Goal: Browse casually: Explore the website without a specific task or goal

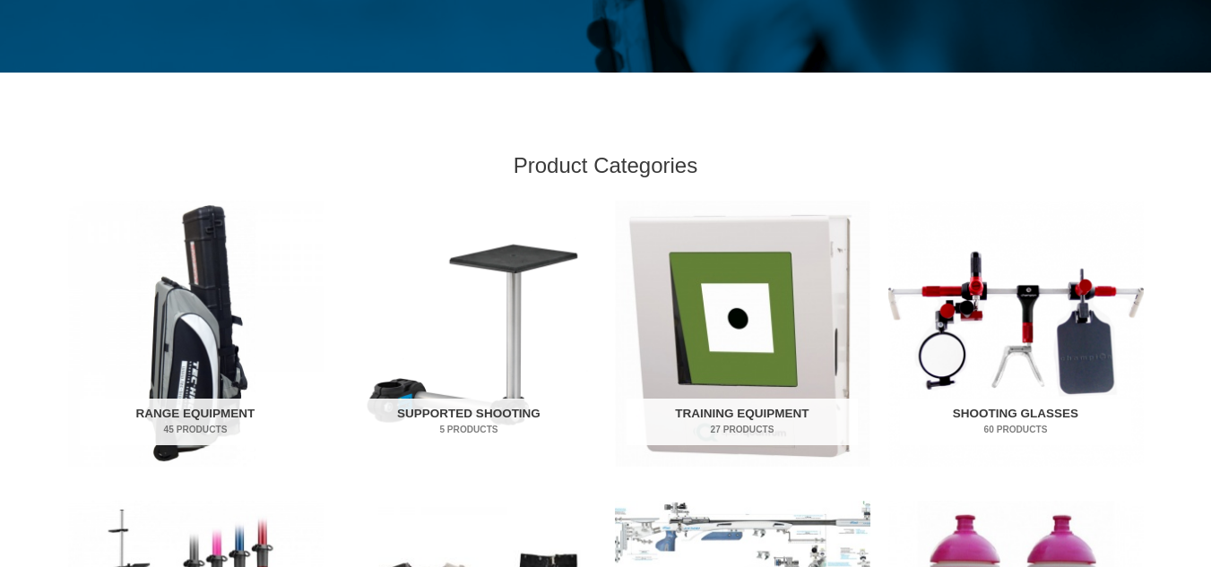
scroll to position [458, 0]
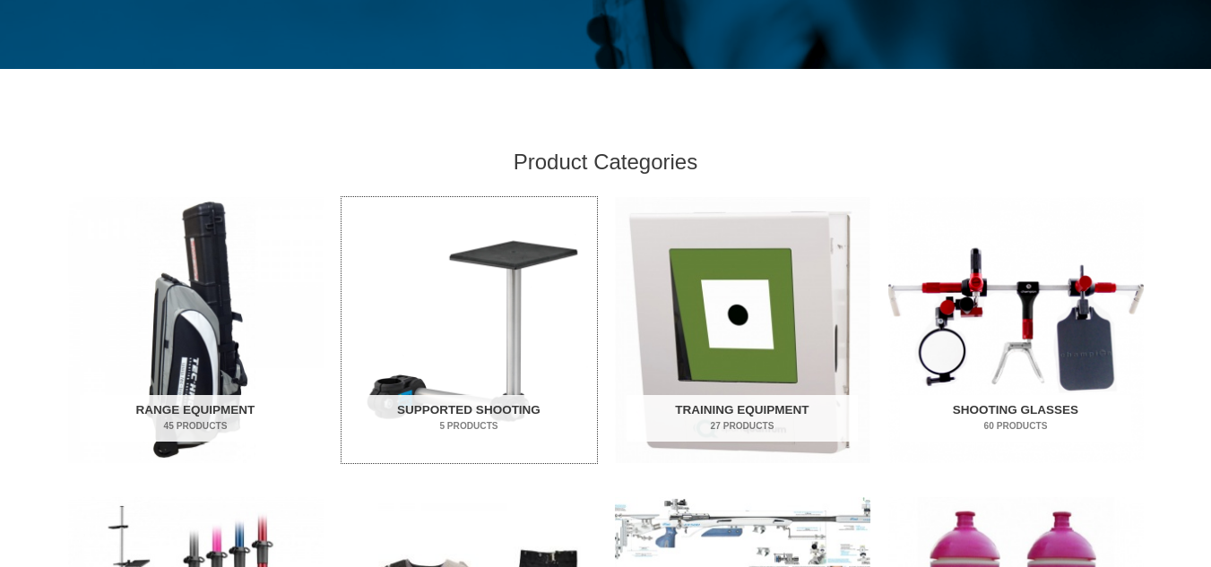
click at [364, 263] on img "Visit product category Supported Shooting" at bounding box center [468, 330] width 255 height 266
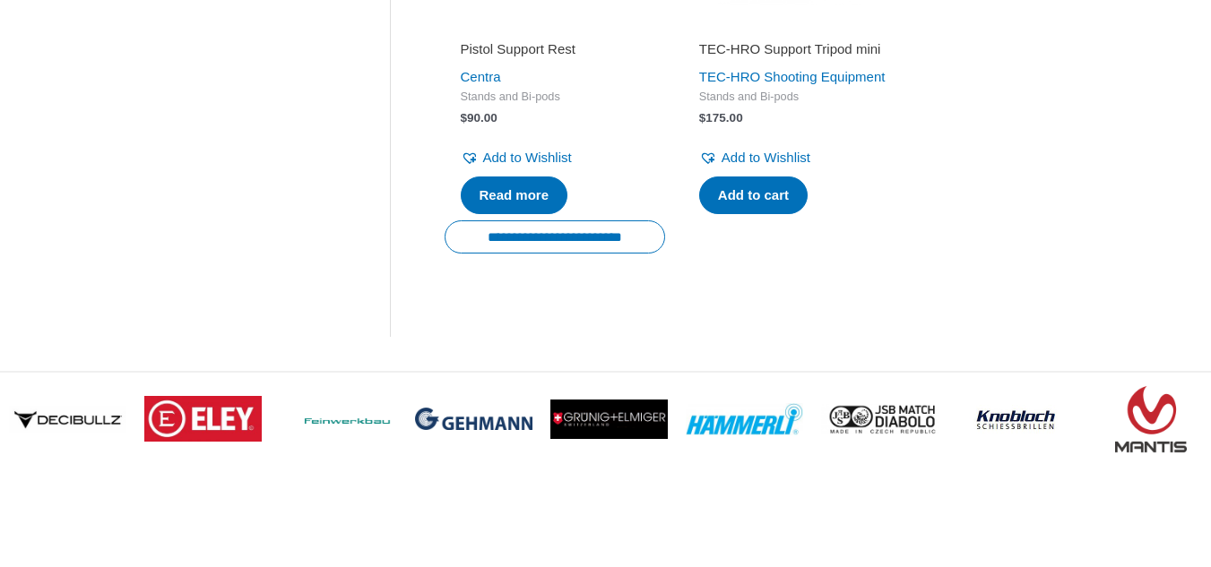
scroll to position [1176, 0]
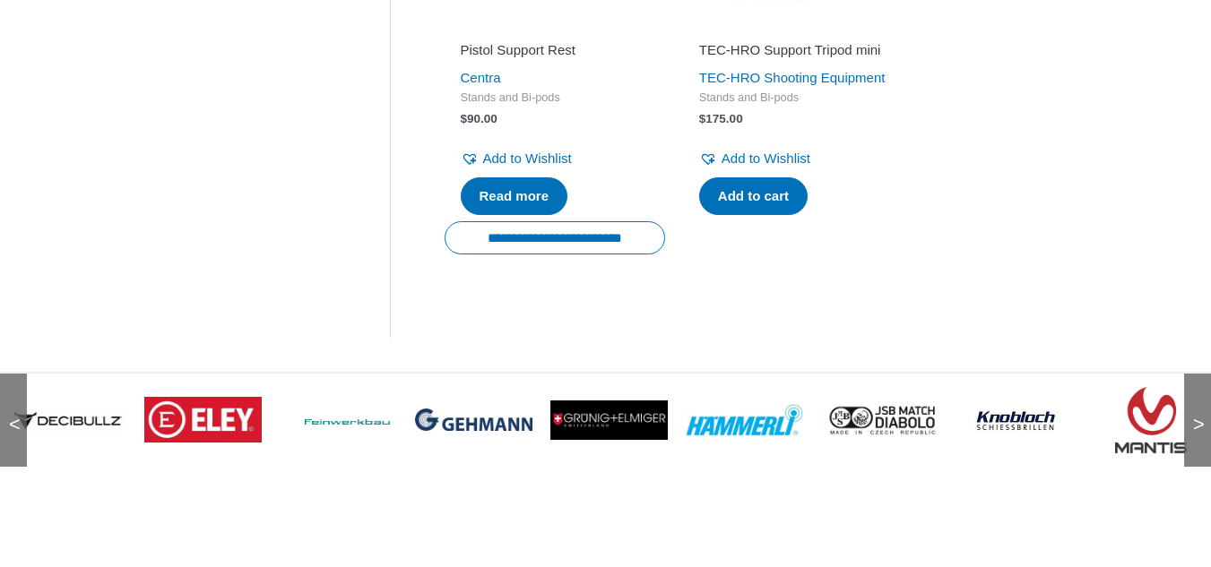
click at [1194, 416] on span ">" at bounding box center [1193, 407] width 18 height 18
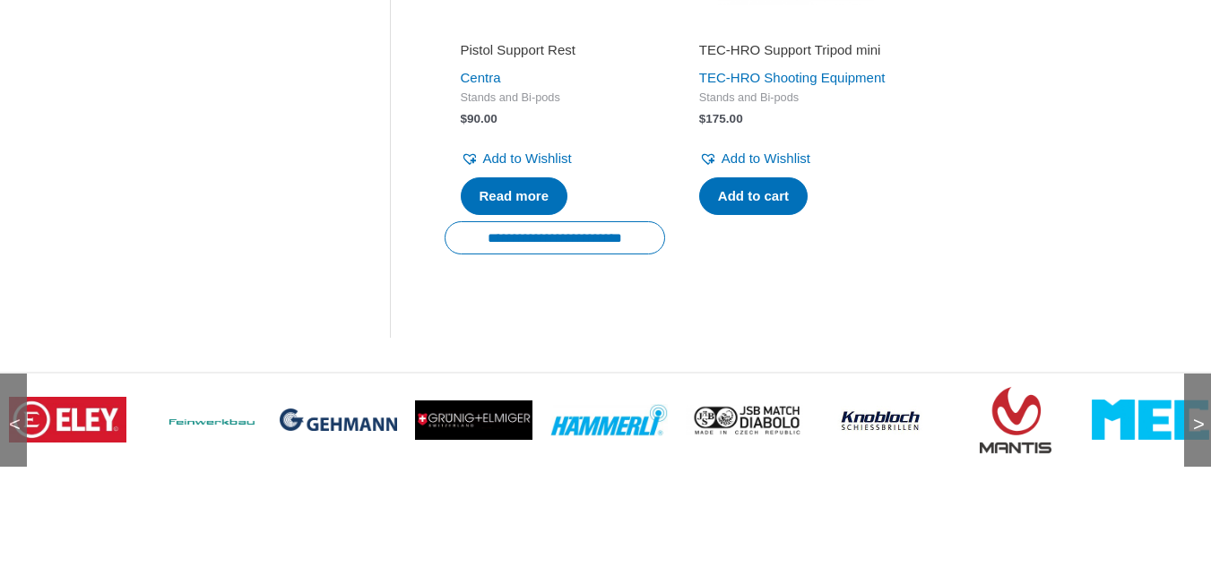
click at [1194, 416] on span ">" at bounding box center [1193, 407] width 18 height 18
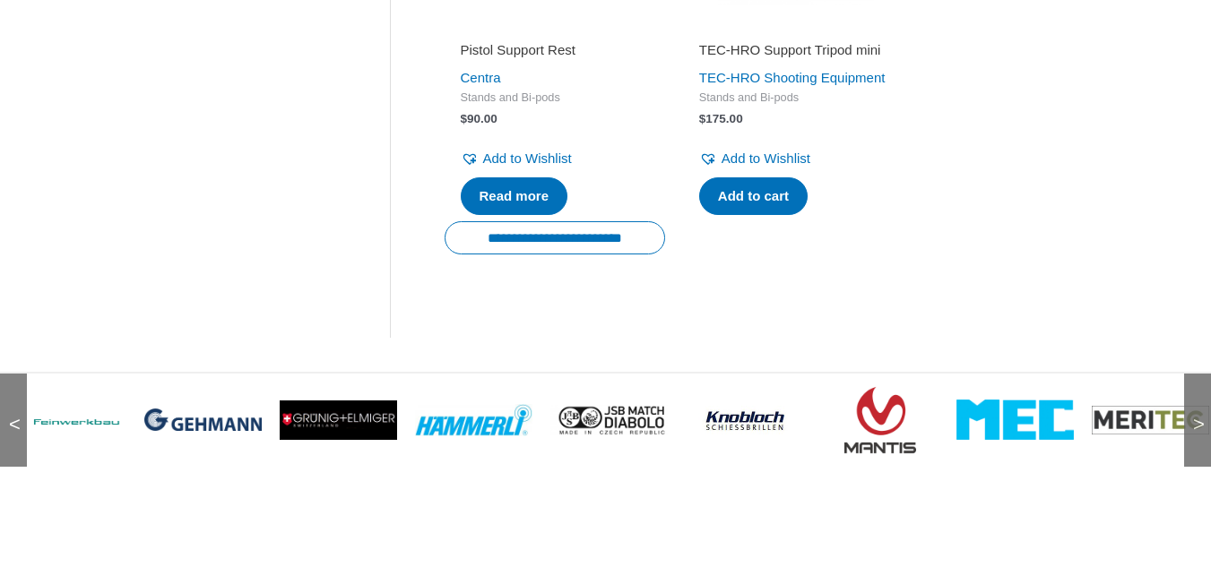
click at [1194, 416] on span ">" at bounding box center [1193, 407] width 18 height 18
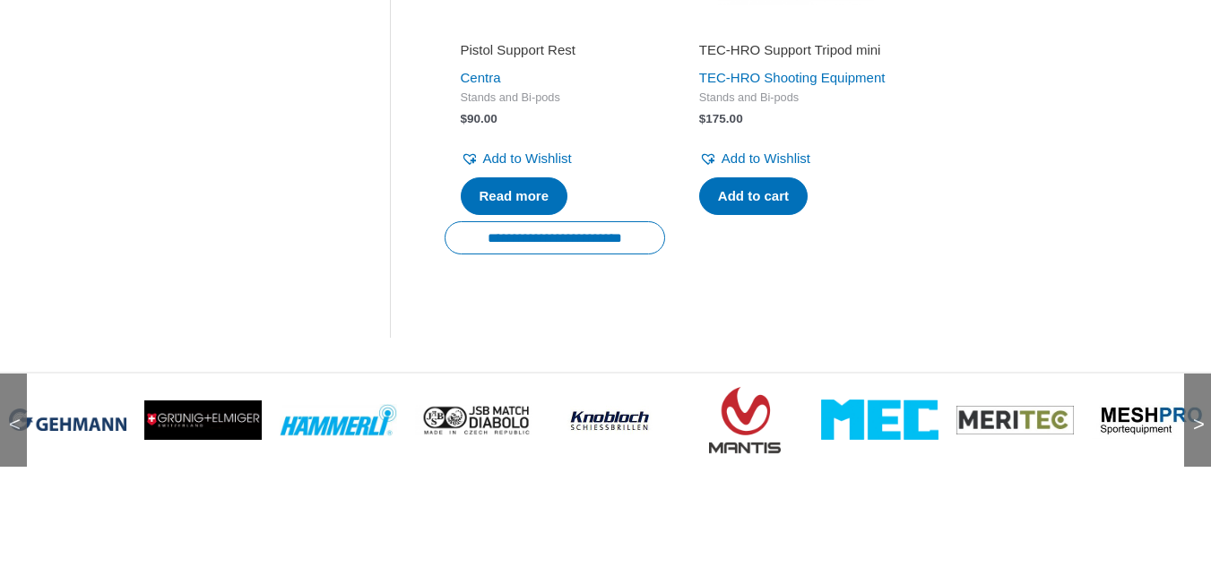
click at [1194, 416] on span ">" at bounding box center [1193, 407] width 18 height 18
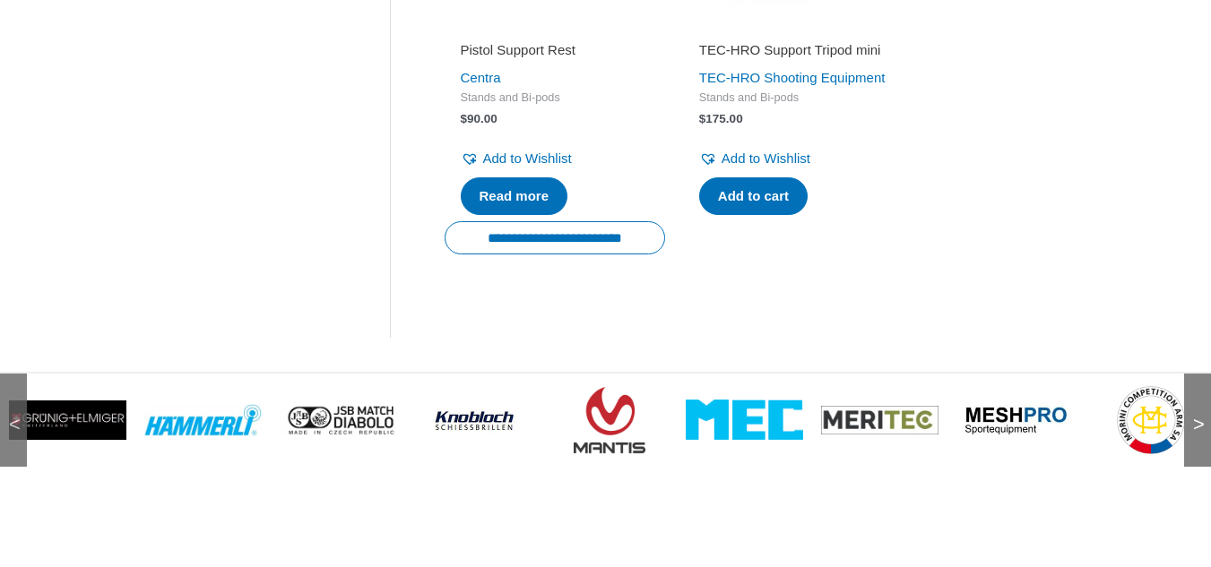
click at [1194, 416] on span ">" at bounding box center [1193, 407] width 18 height 18
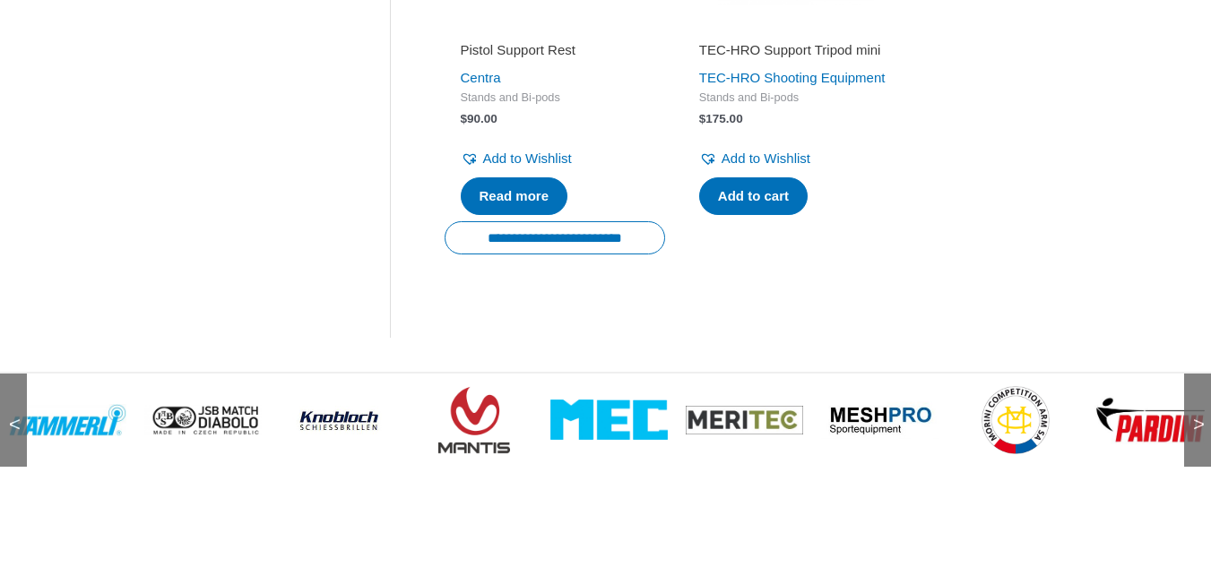
click at [1194, 416] on span ">" at bounding box center [1193, 407] width 18 height 18
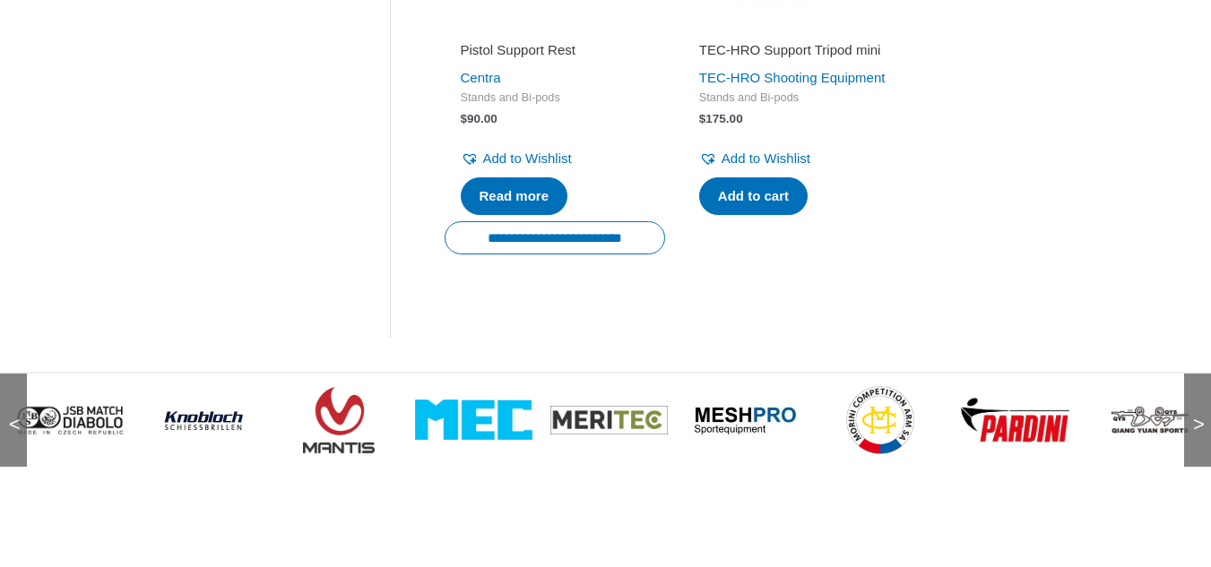
click at [1194, 416] on span ">" at bounding box center [1193, 407] width 18 height 18
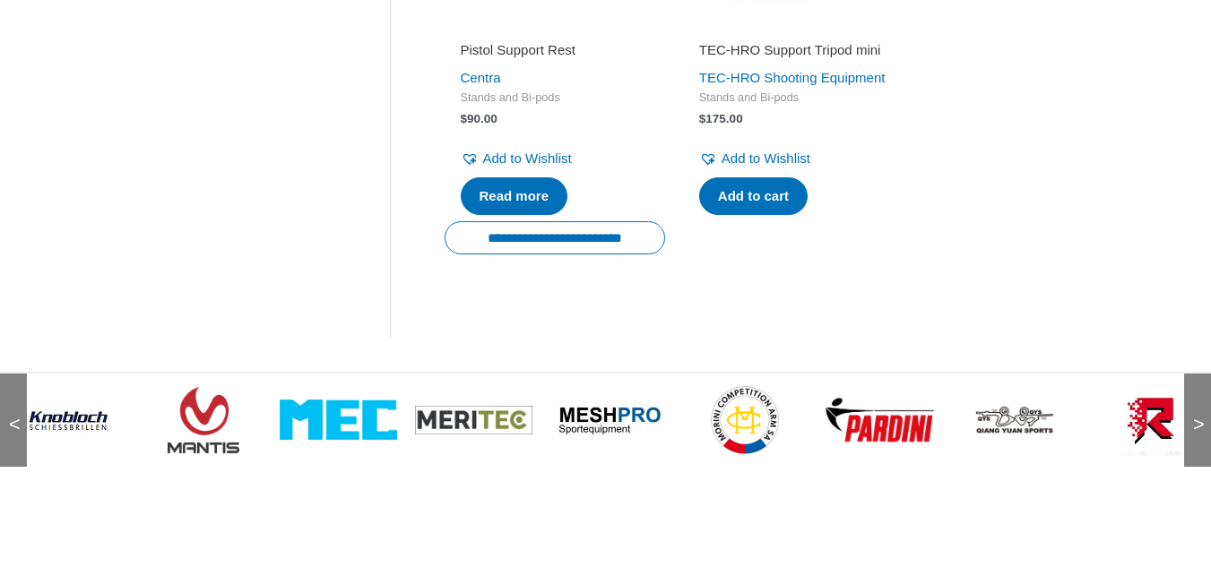
click at [1194, 416] on span ">" at bounding box center [1193, 407] width 18 height 18
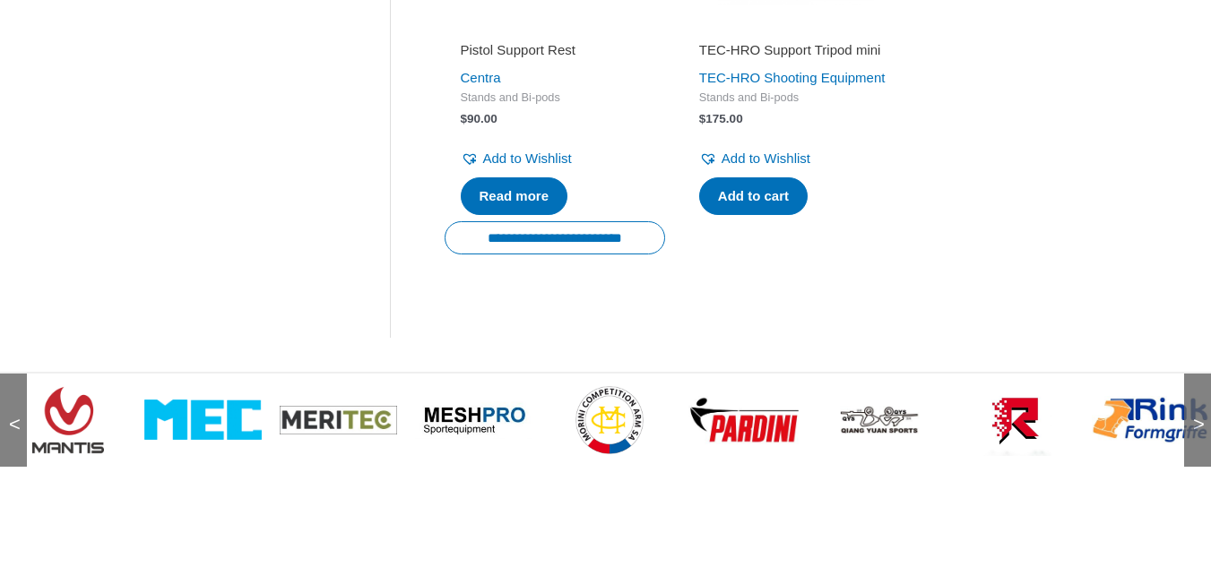
click at [1194, 416] on span ">" at bounding box center [1193, 407] width 18 height 18
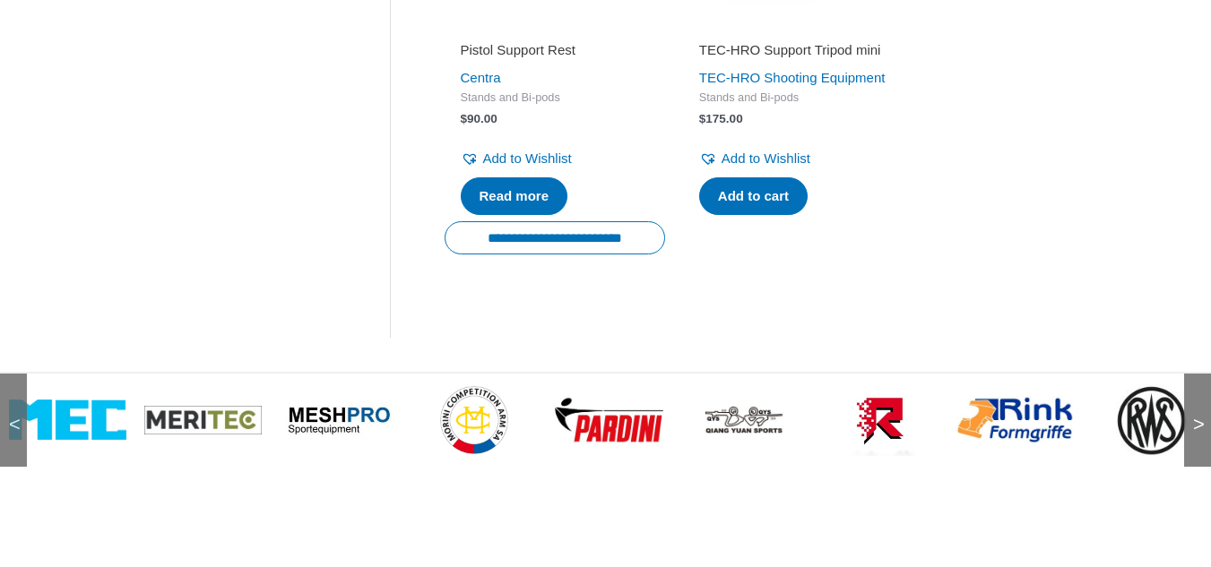
click at [1194, 416] on span ">" at bounding box center [1193, 407] width 18 height 18
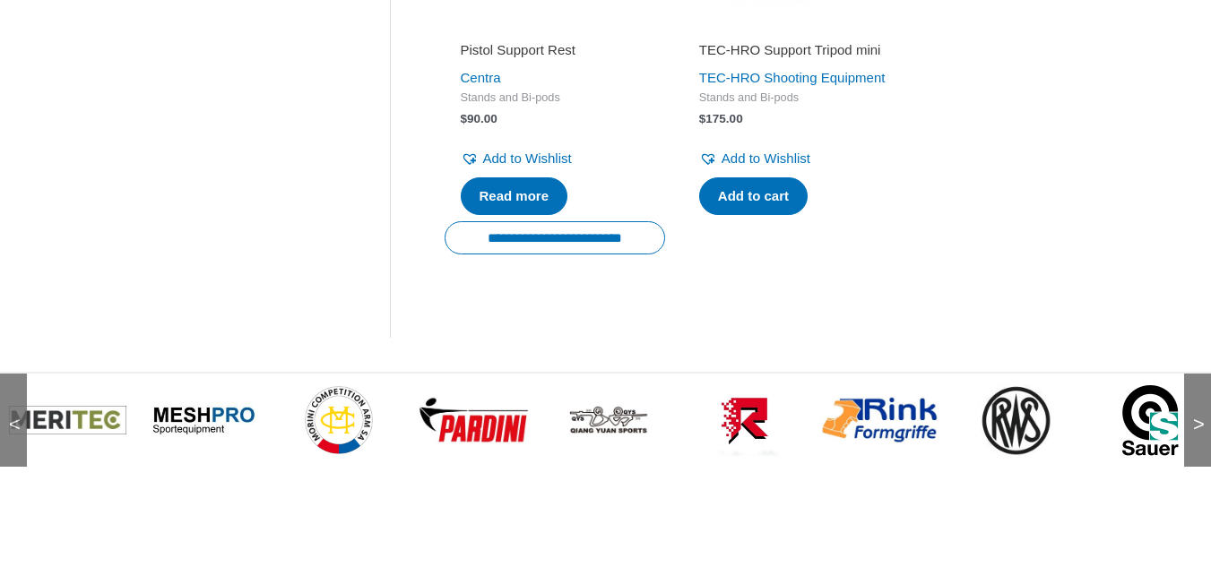
click at [1194, 416] on span ">" at bounding box center [1193, 407] width 18 height 18
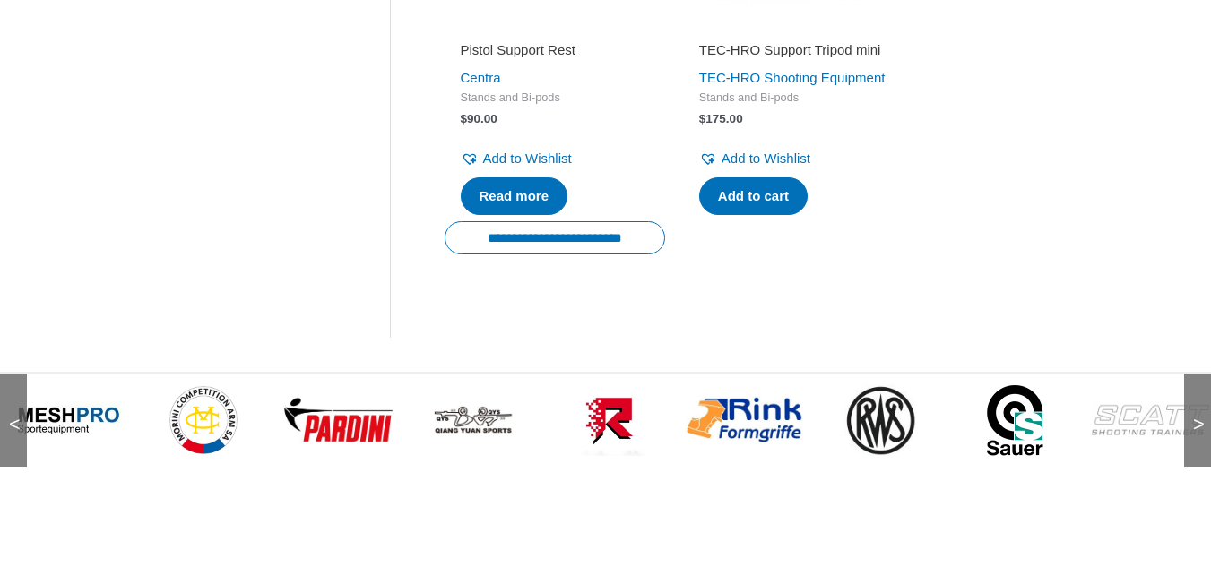
click at [1194, 416] on span ">" at bounding box center [1193, 407] width 18 height 18
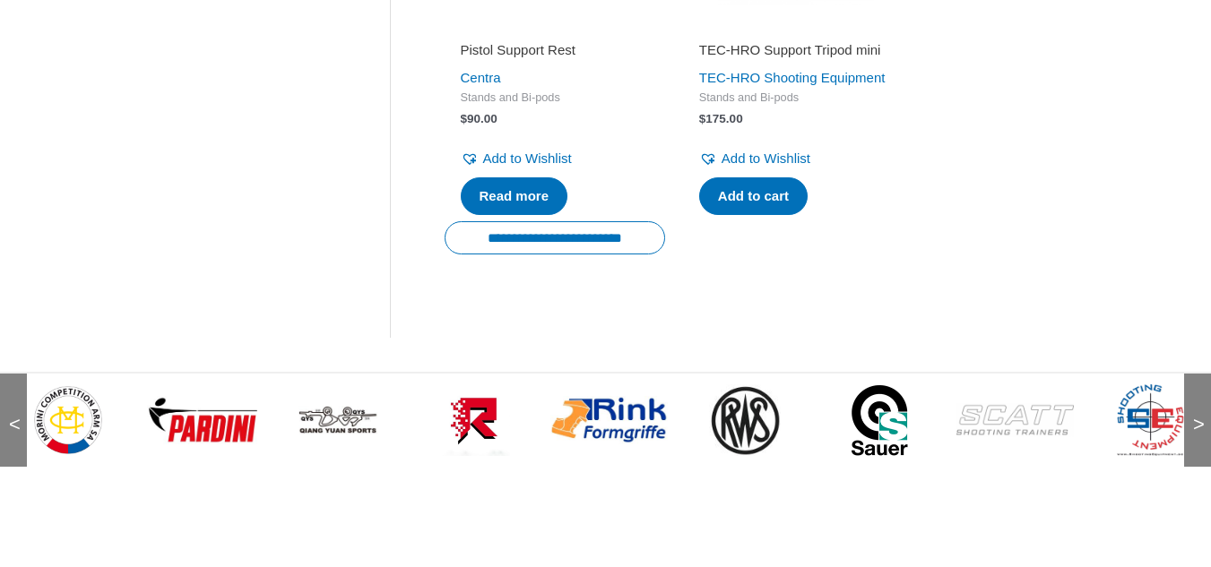
click at [1194, 416] on span ">" at bounding box center [1193, 407] width 18 height 18
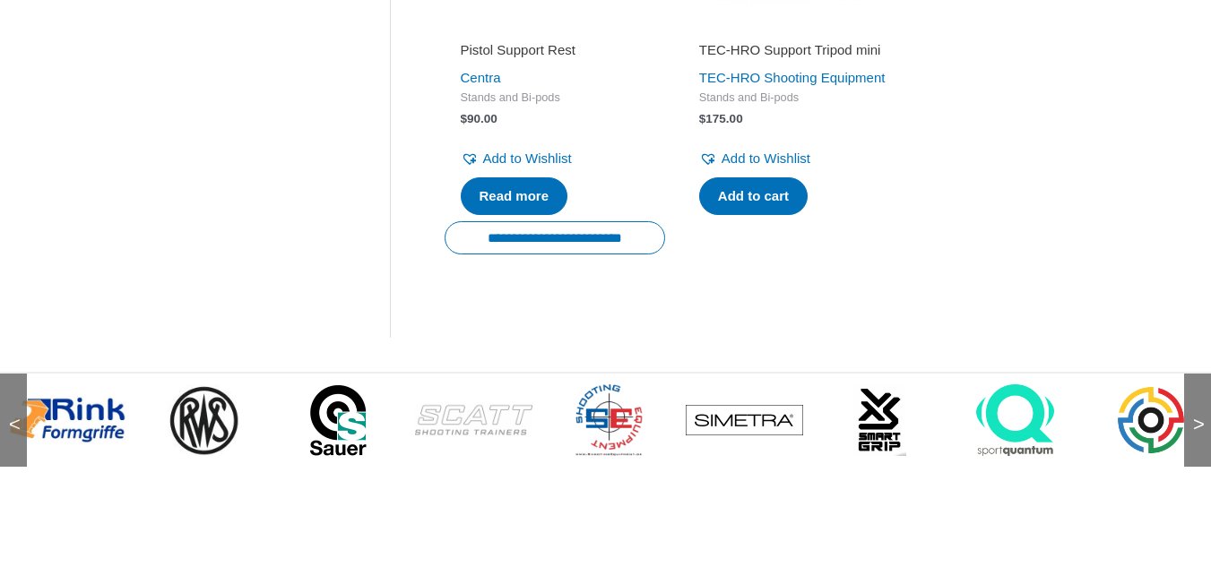
click at [1194, 416] on span ">" at bounding box center [1193, 407] width 18 height 18
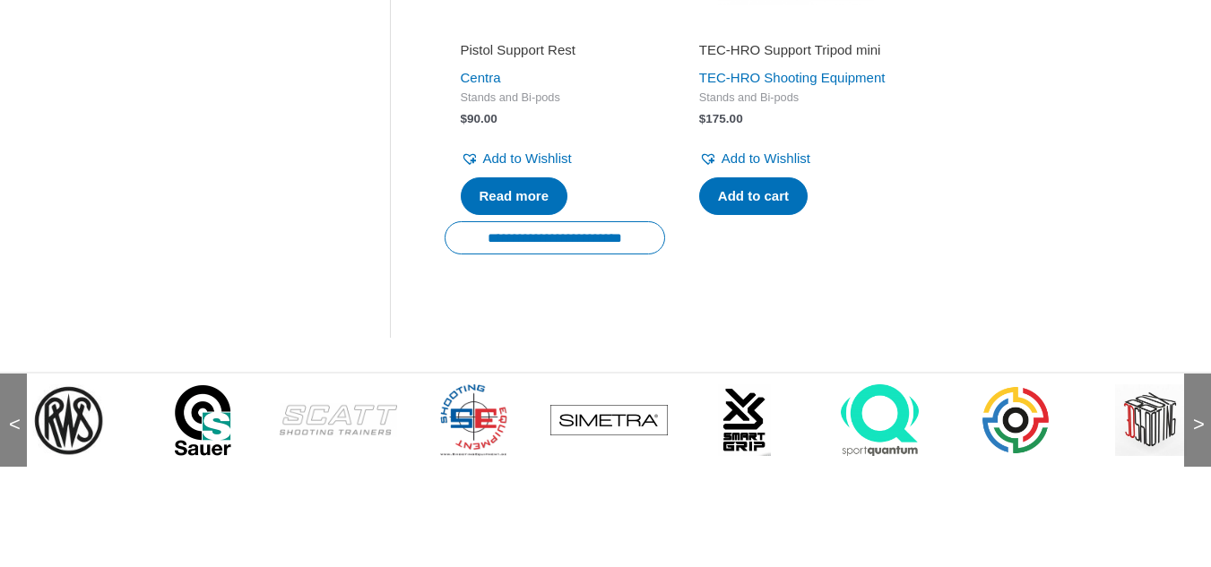
click at [1194, 416] on span ">" at bounding box center [1193, 407] width 18 height 18
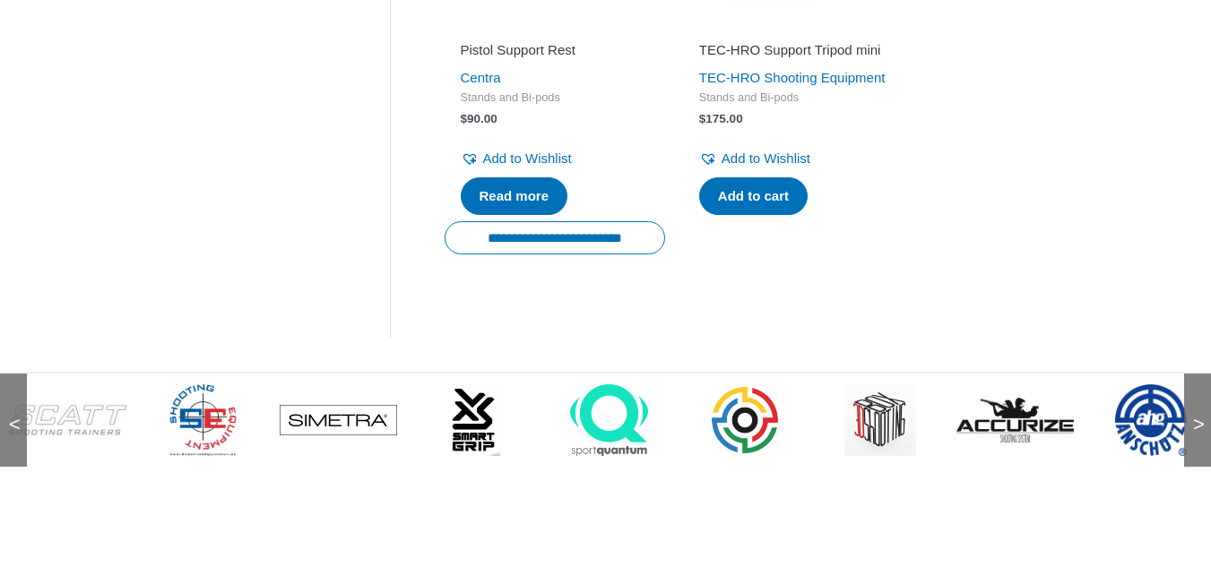
click at [1194, 416] on span ">" at bounding box center [1193, 407] width 18 height 18
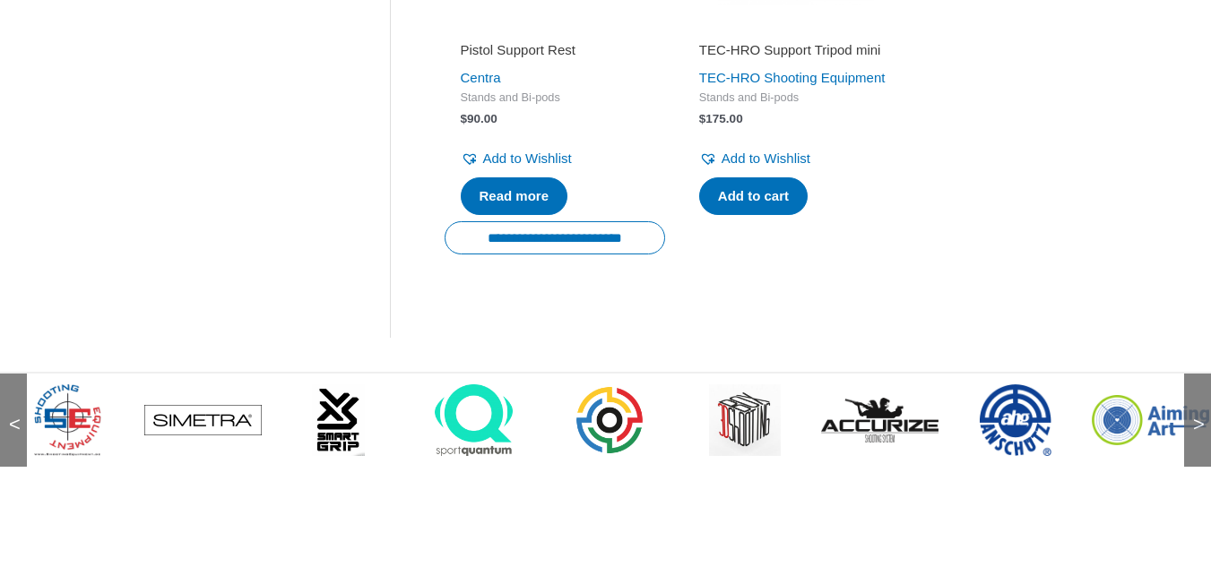
click at [1194, 416] on span ">" at bounding box center [1193, 407] width 18 height 18
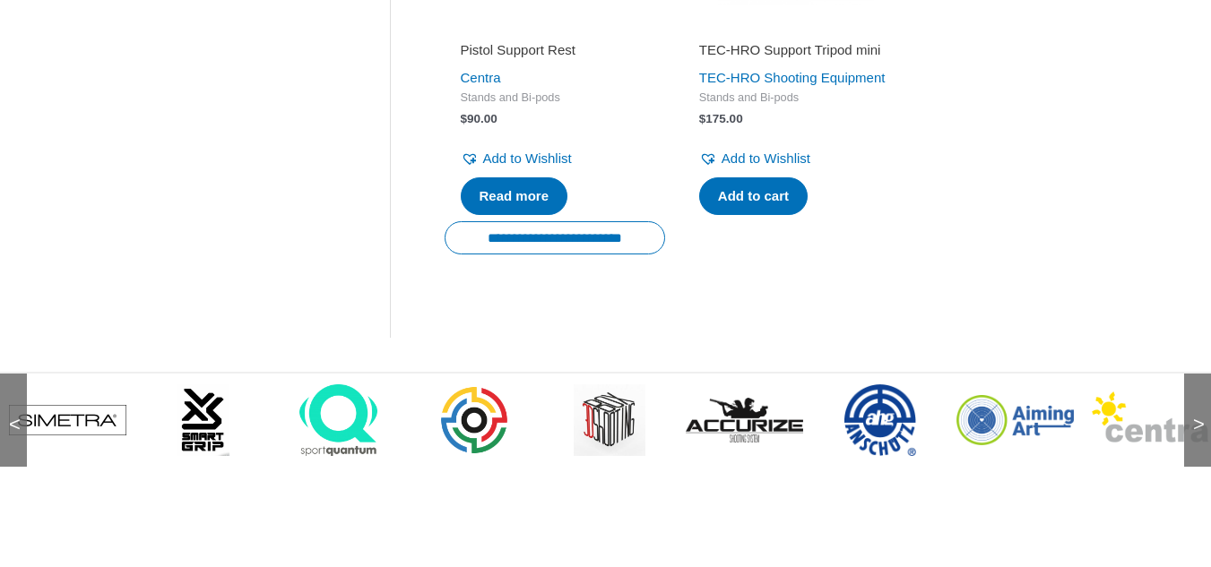
click at [1194, 416] on span ">" at bounding box center [1193, 407] width 18 height 18
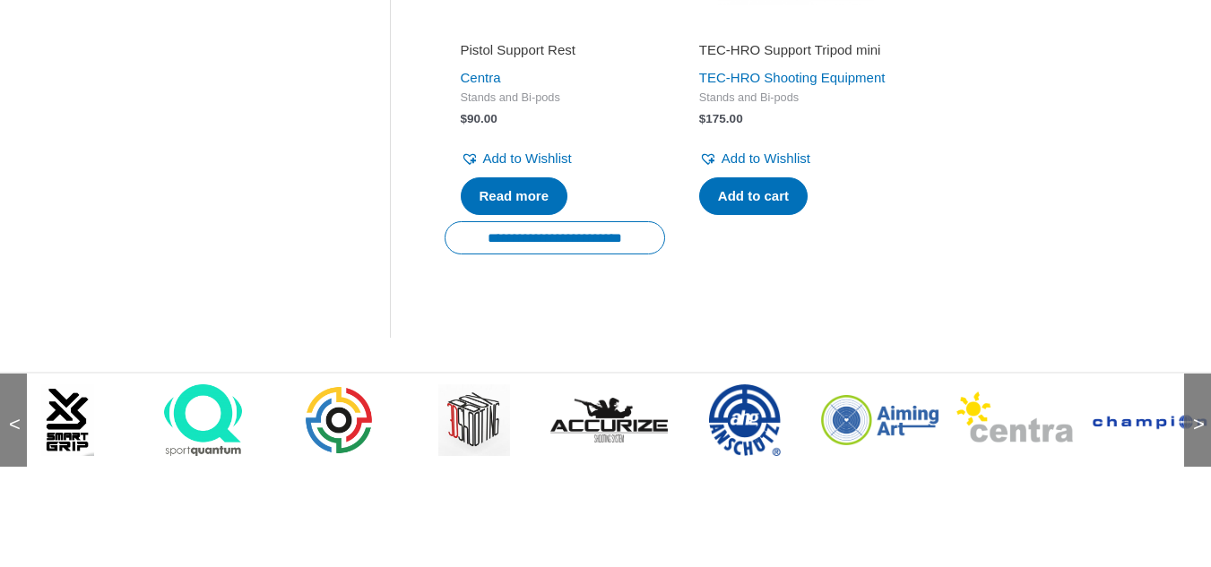
click at [1194, 416] on span ">" at bounding box center [1193, 407] width 18 height 18
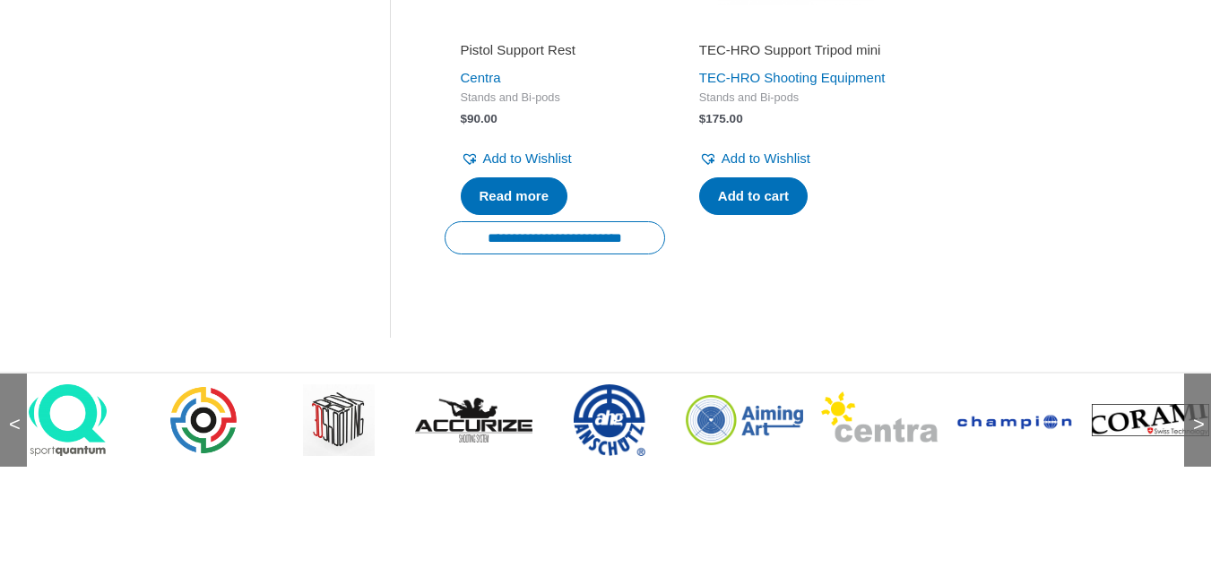
click at [1194, 416] on span ">" at bounding box center [1193, 407] width 18 height 18
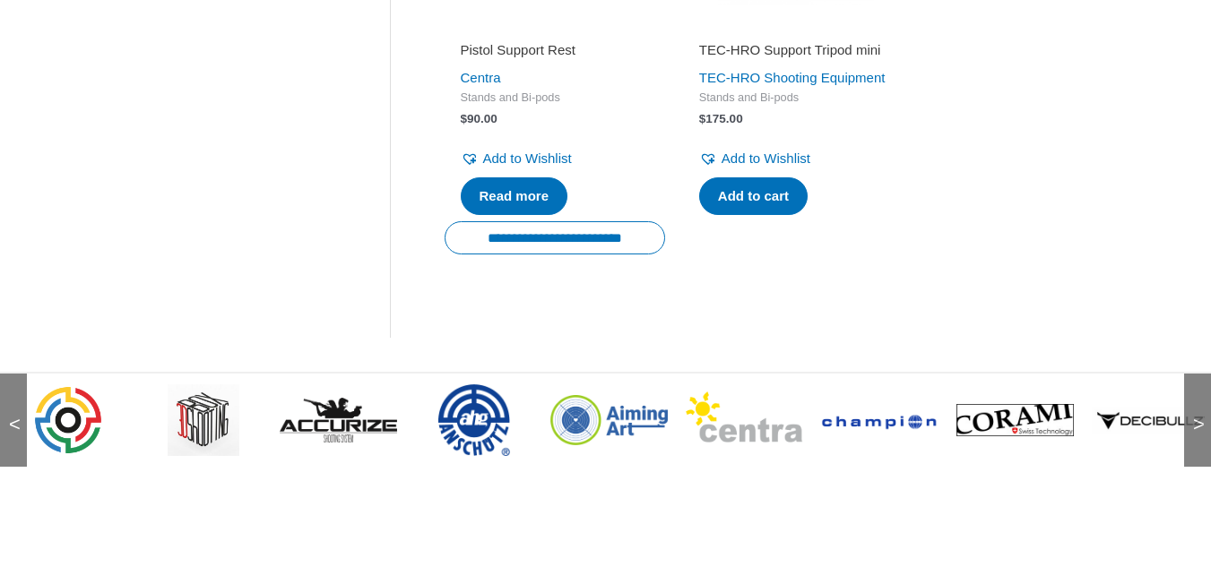
click at [1194, 416] on span ">" at bounding box center [1193, 407] width 18 height 18
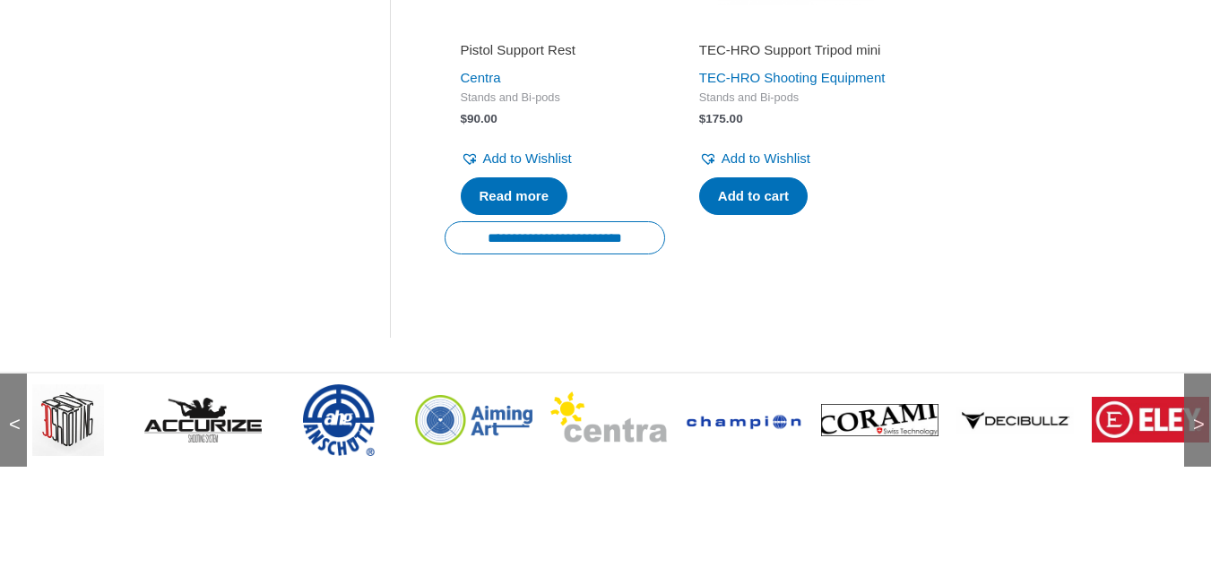
click at [1194, 416] on span ">" at bounding box center [1193, 407] width 18 height 18
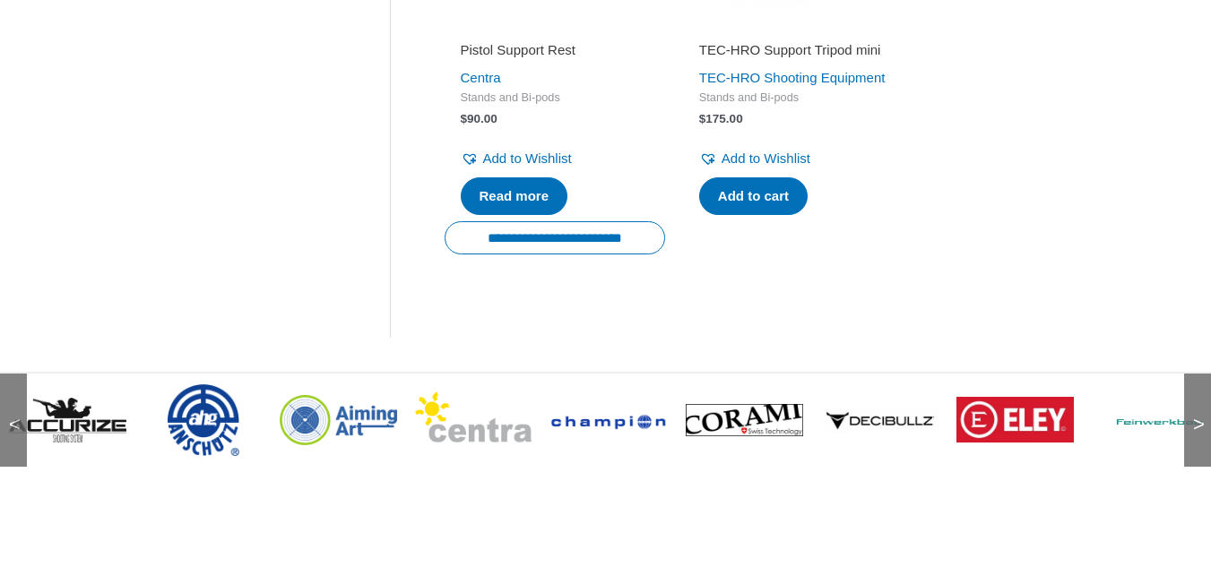
click at [1194, 416] on span ">" at bounding box center [1193, 407] width 18 height 18
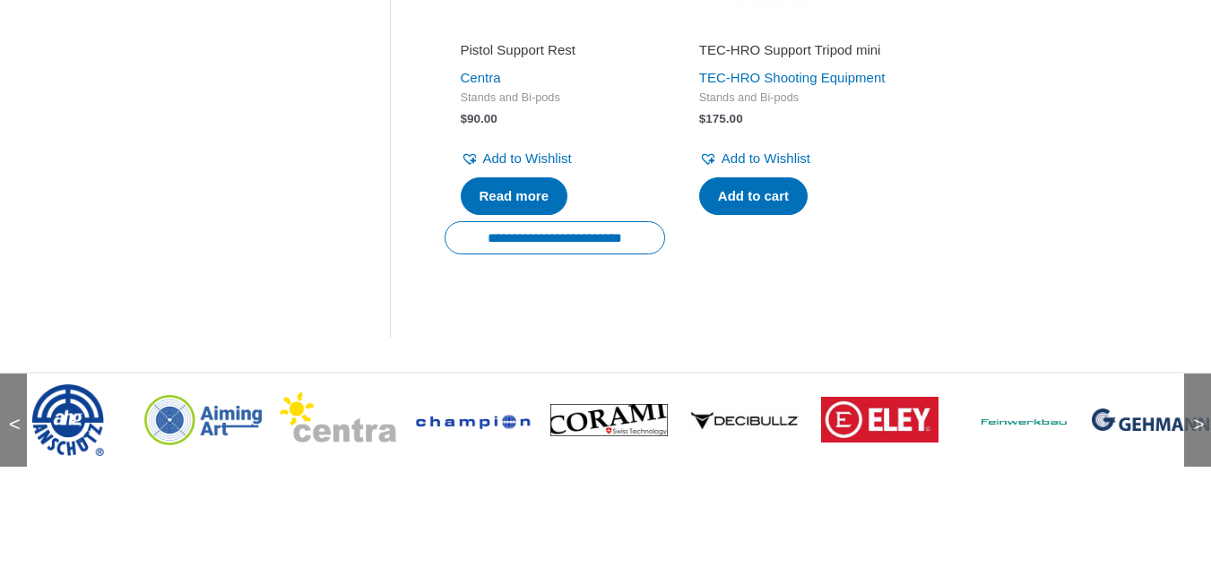
click at [1194, 416] on span ">" at bounding box center [1193, 407] width 18 height 18
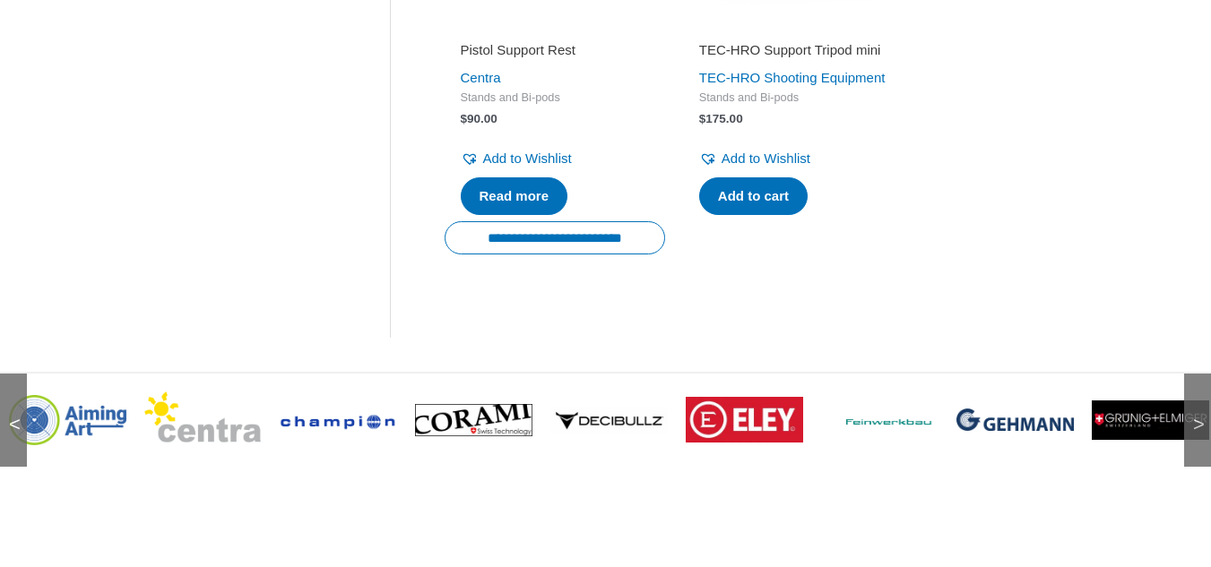
click at [1194, 416] on span ">" at bounding box center [1193, 407] width 18 height 18
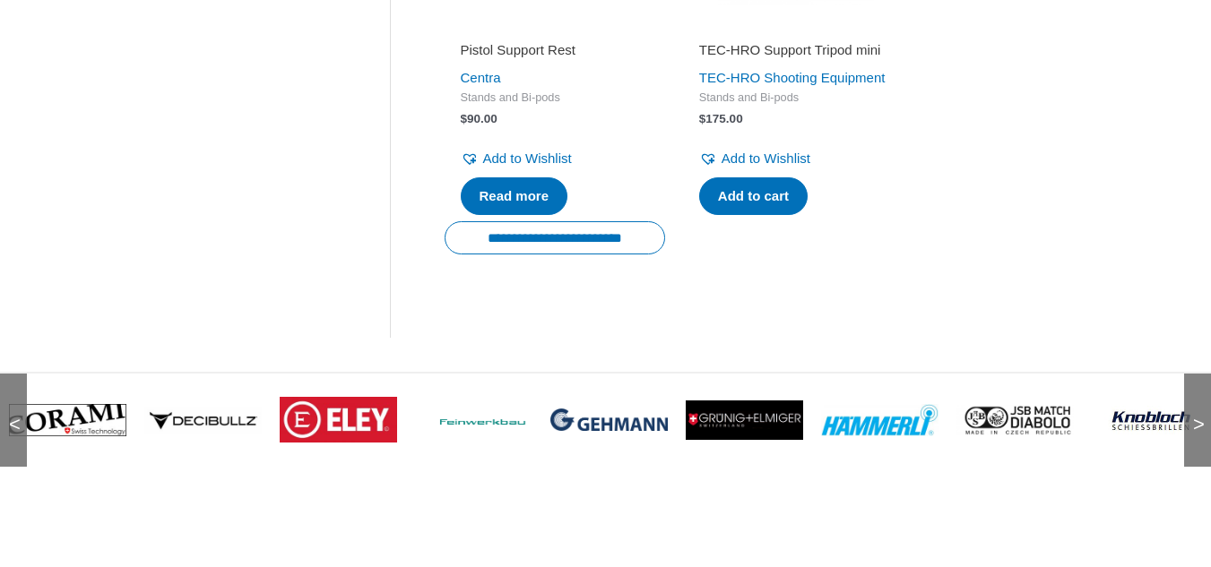
click at [1194, 416] on span ">" at bounding box center [1193, 407] width 18 height 18
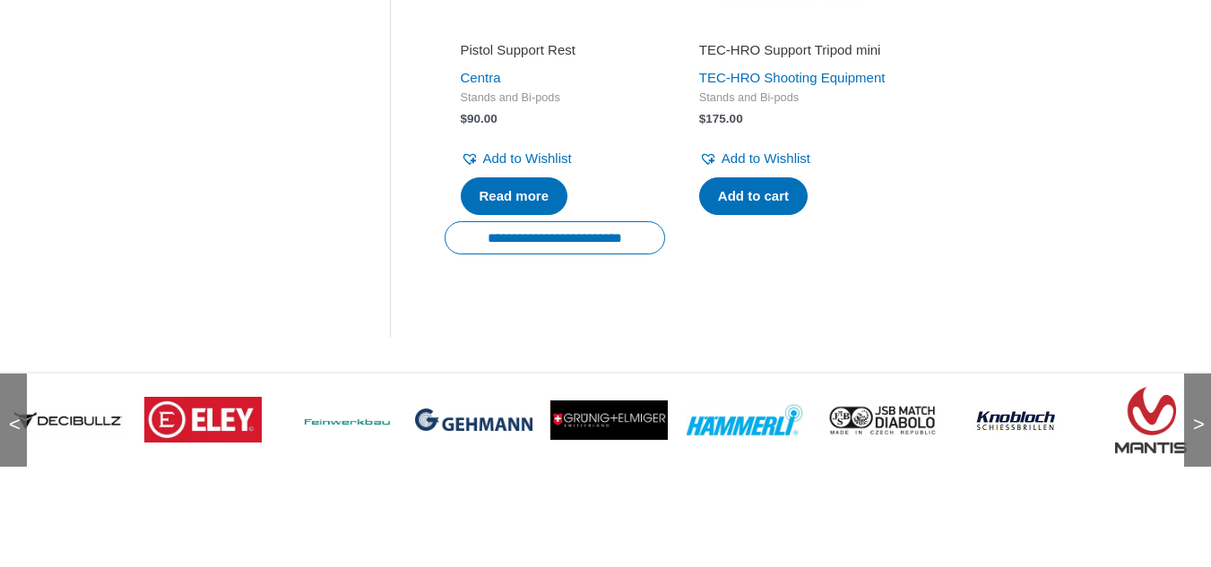
click at [1194, 416] on span ">" at bounding box center [1193, 407] width 18 height 18
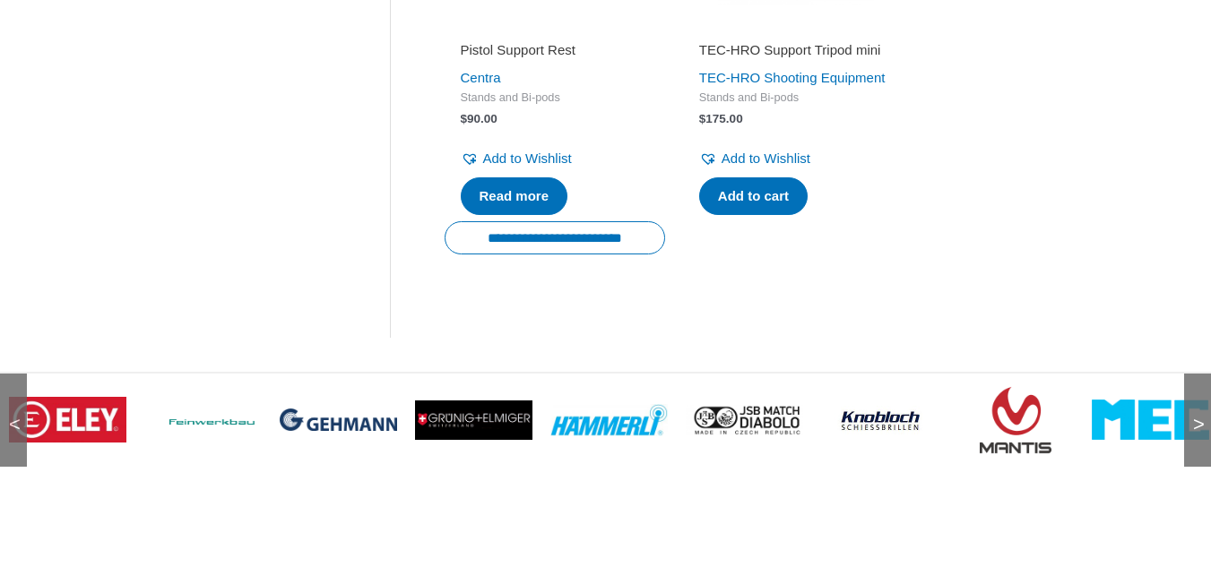
click at [1194, 416] on span ">" at bounding box center [1193, 407] width 18 height 18
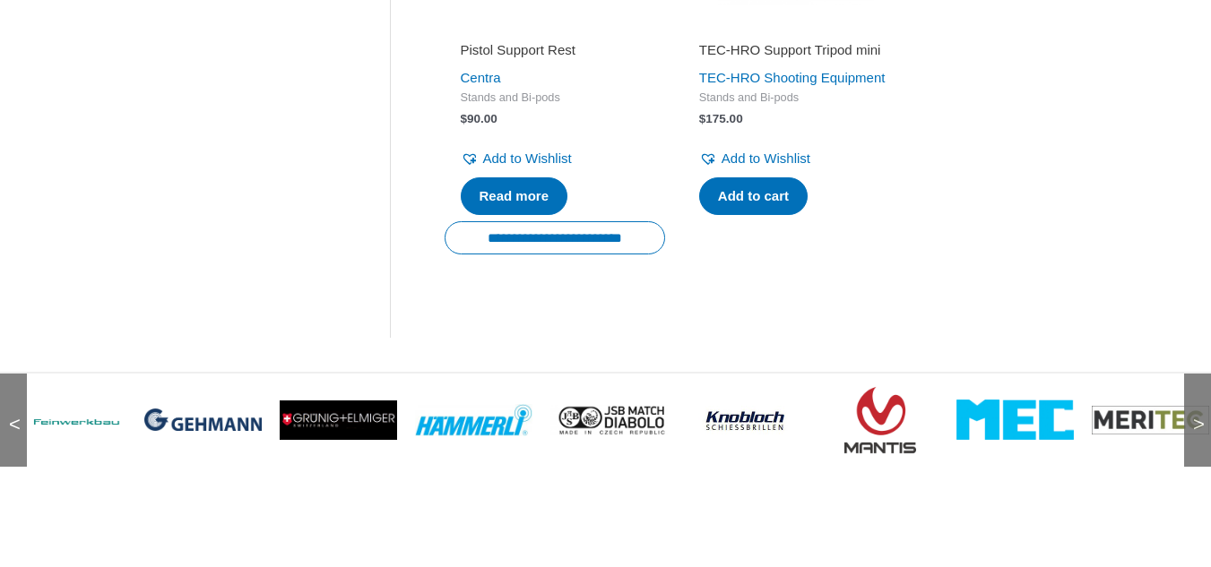
click at [1194, 416] on span ">" at bounding box center [1193, 407] width 18 height 18
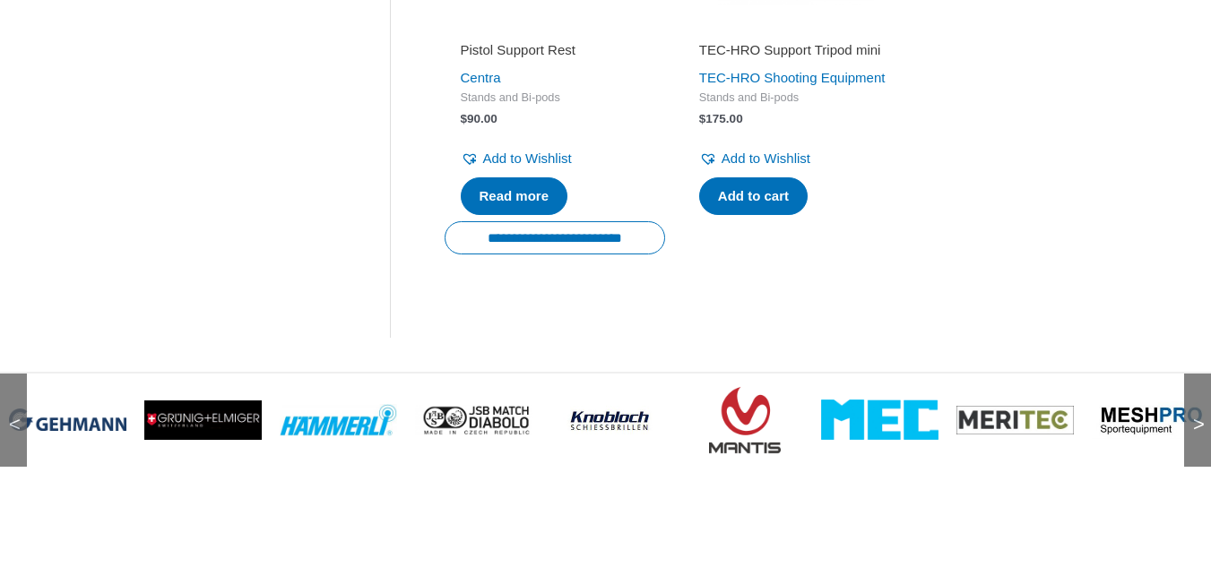
click at [1194, 416] on span ">" at bounding box center [1193, 407] width 18 height 18
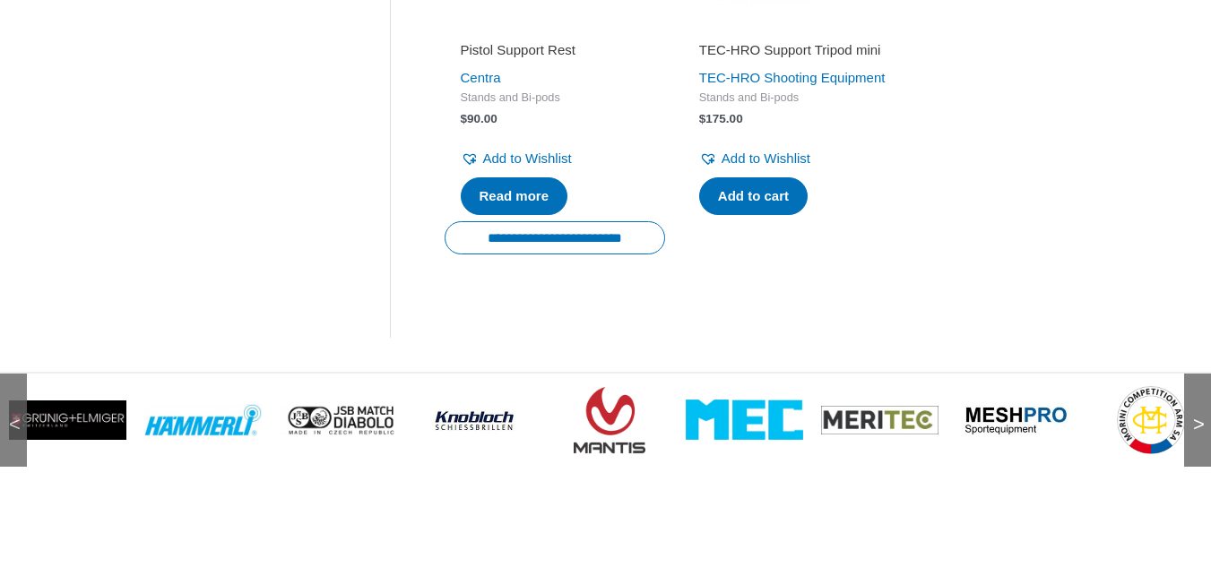
click at [1194, 416] on span ">" at bounding box center [1193, 407] width 18 height 18
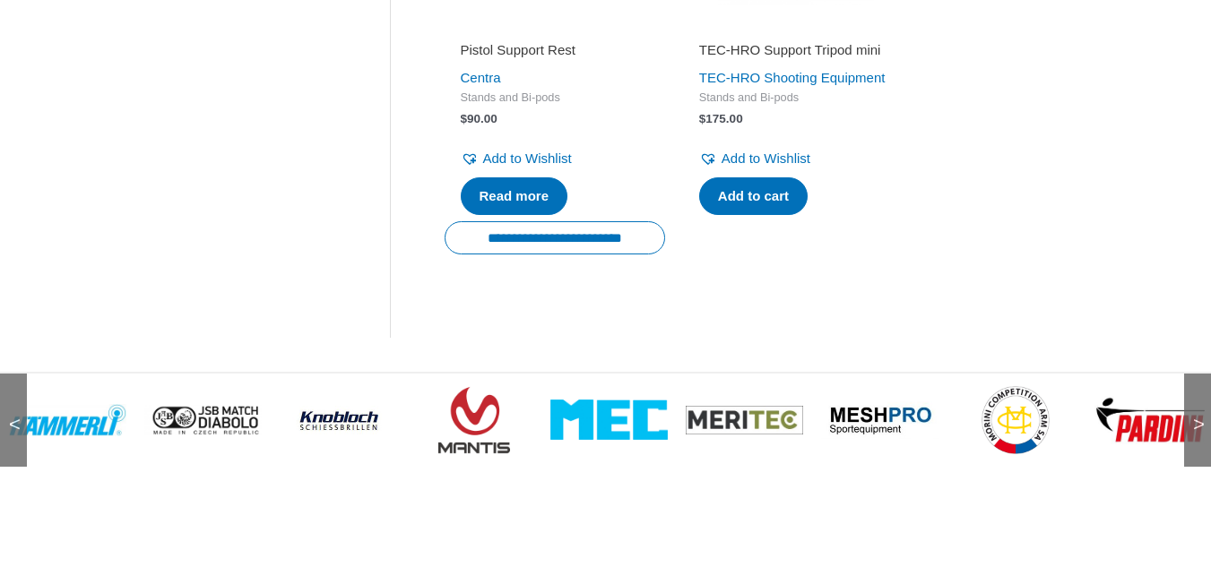
click at [1194, 416] on span ">" at bounding box center [1193, 407] width 18 height 18
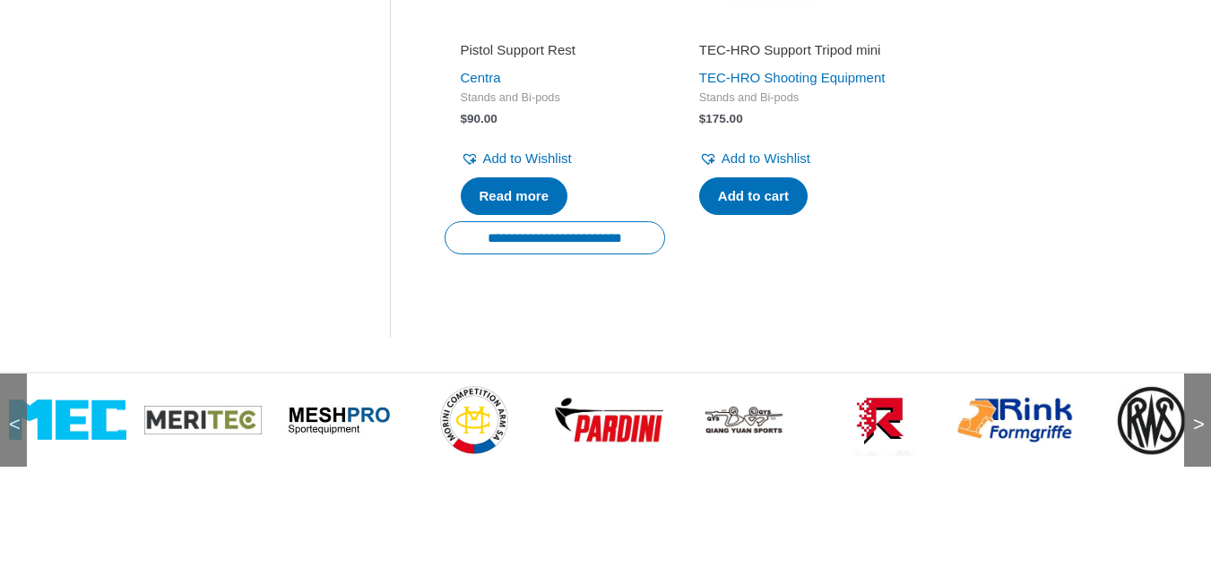
click at [735, 428] on img at bounding box center [744, 421] width 117 height 30
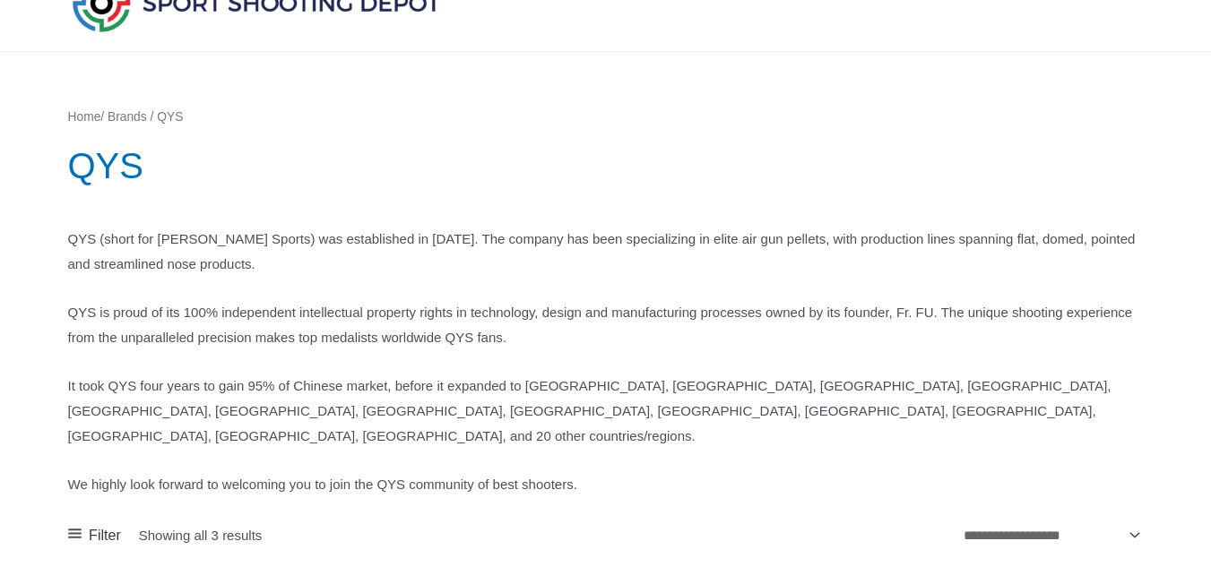
scroll to position [91, 0]
click at [737, 413] on p "It took QYS four years to gain 95% of Chinese market, before it expanded to [GE…" at bounding box center [605, 410] width 1075 height 75
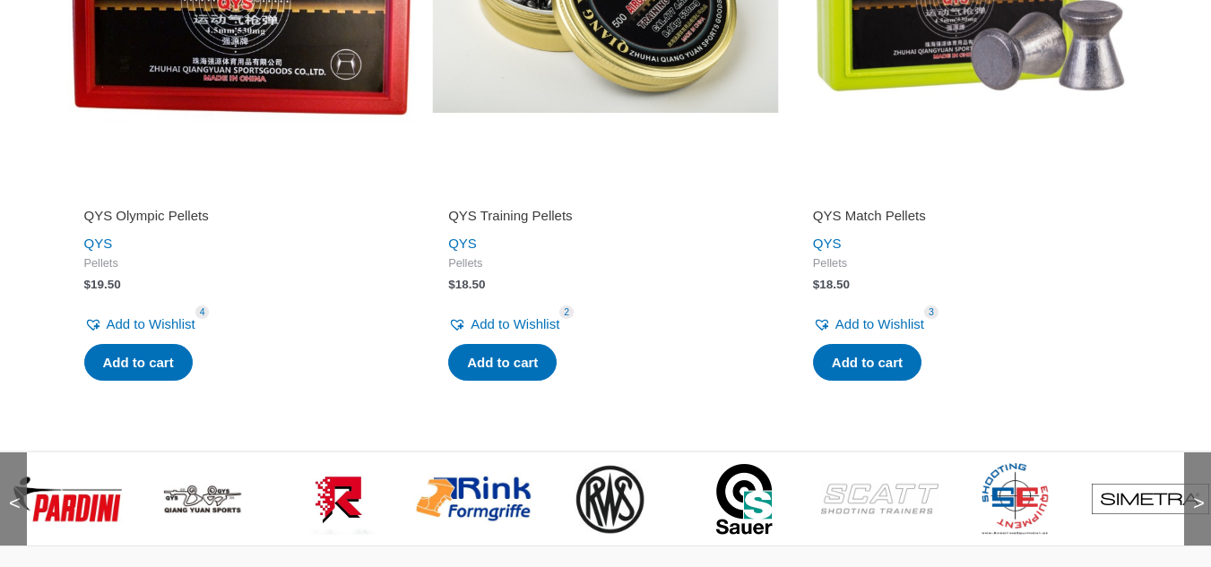
scroll to position [848, 0]
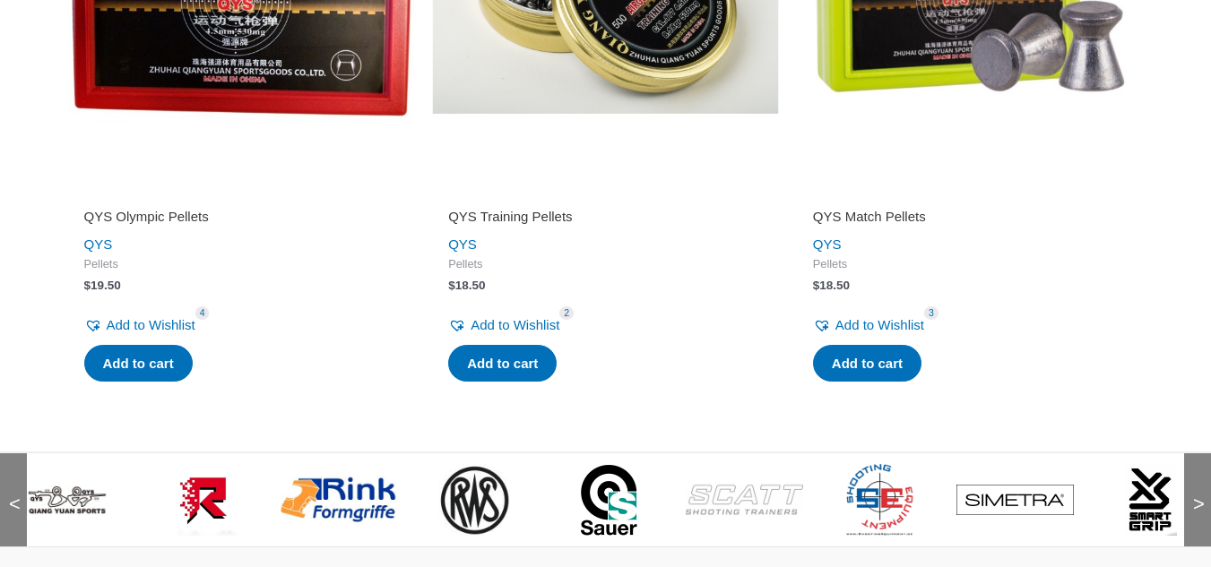
click at [885, 465] on img at bounding box center [879, 500] width 66 height 72
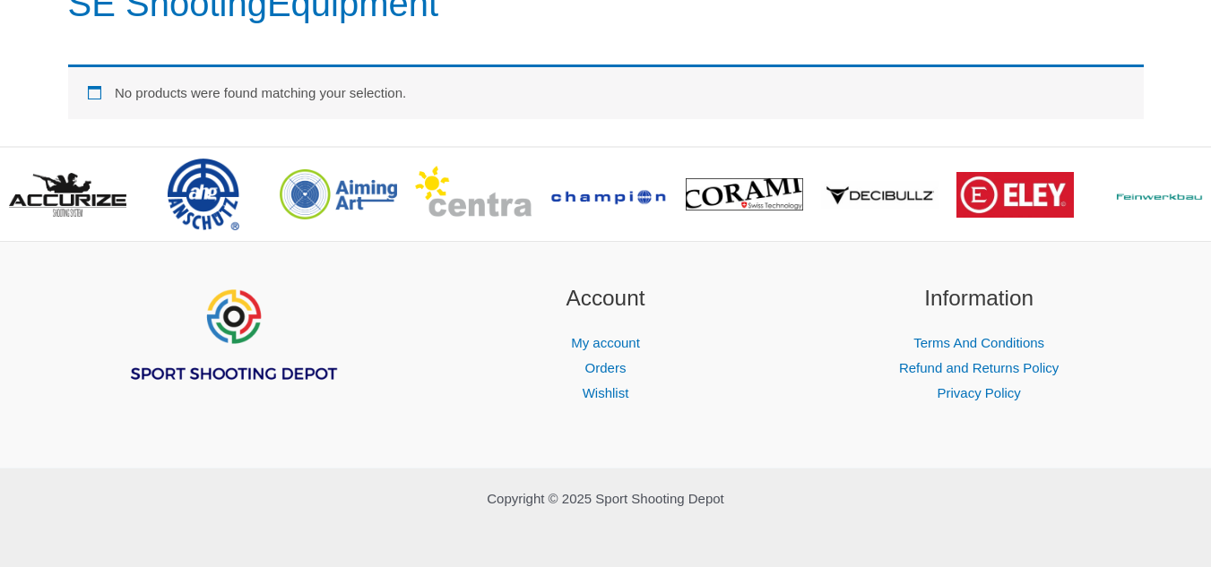
scroll to position [261, 0]
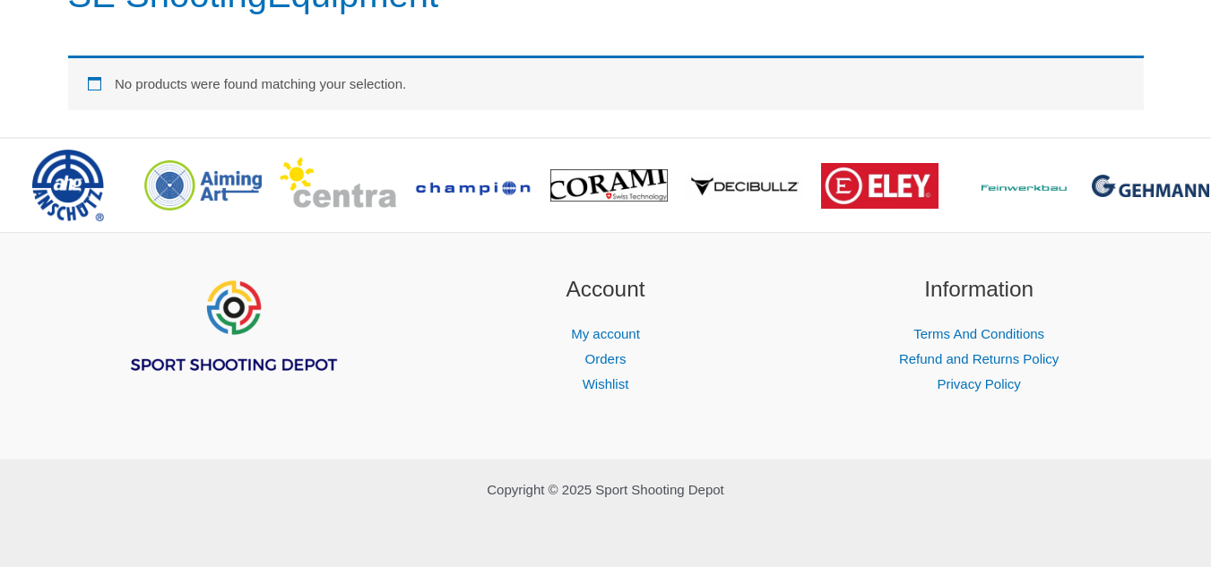
click at [885, 465] on div "Copyright © 2025 Sport Shooting Depot" at bounding box center [605, 513] width 1211 height 108
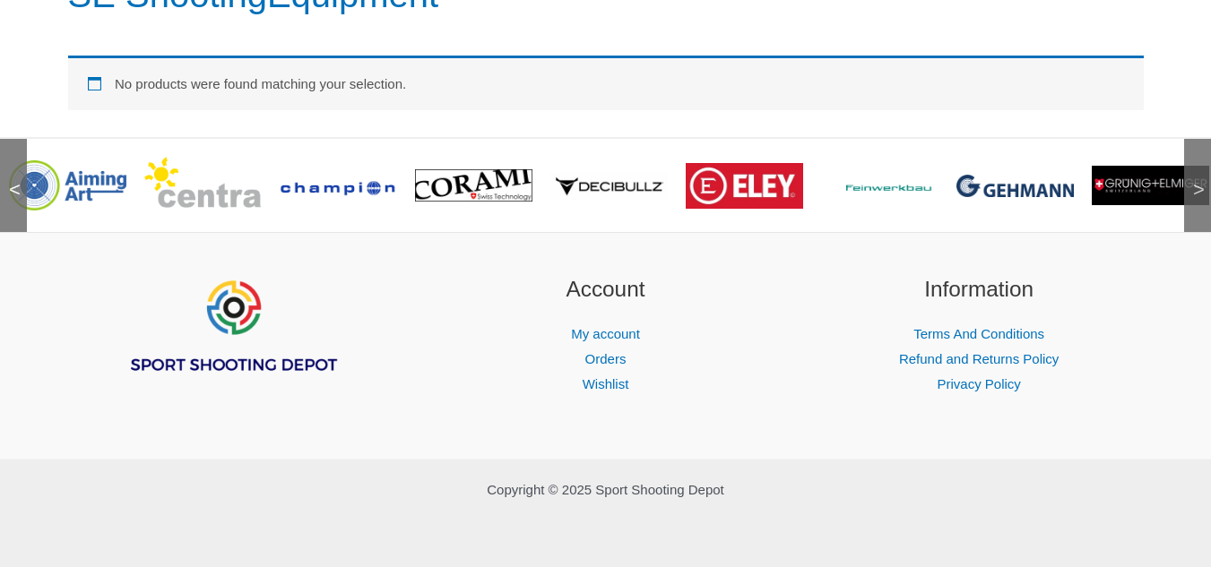
click at [341, 181] on img at bounding box center [338, 186] width 117 height 22
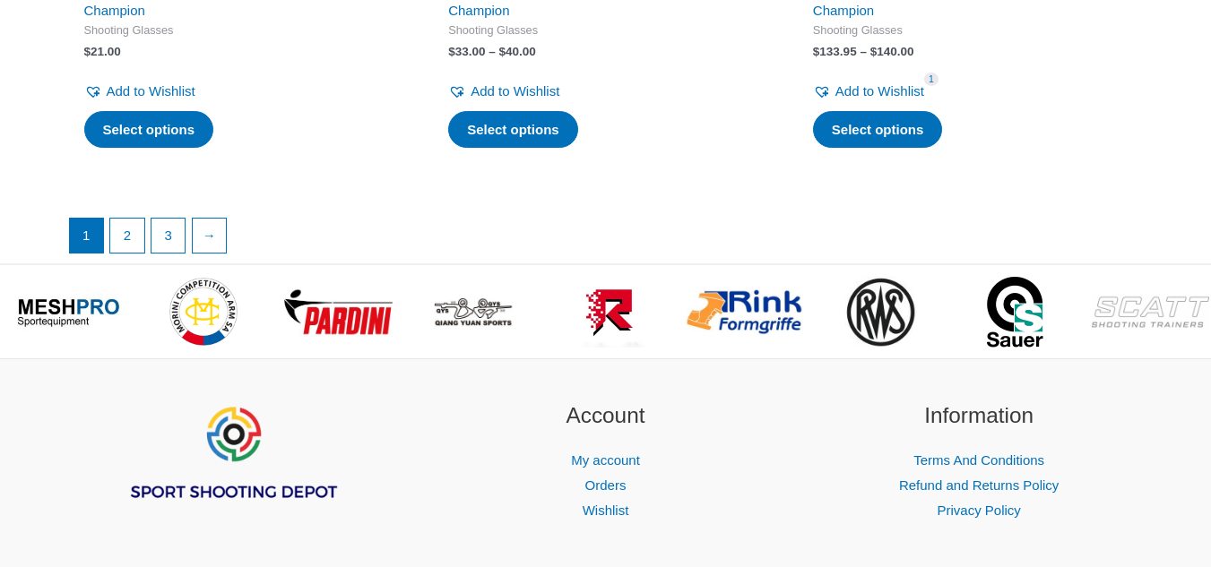
scroll to position [3519, 0]
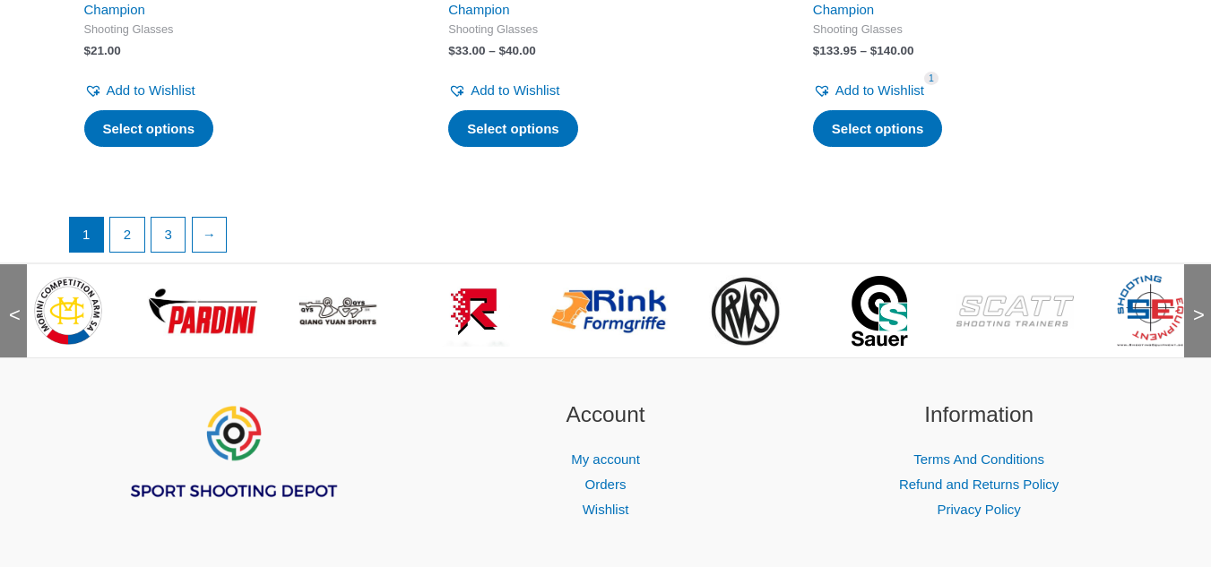
click at [211, 336] on img at bounding box center [202, 311] width 117 height 49
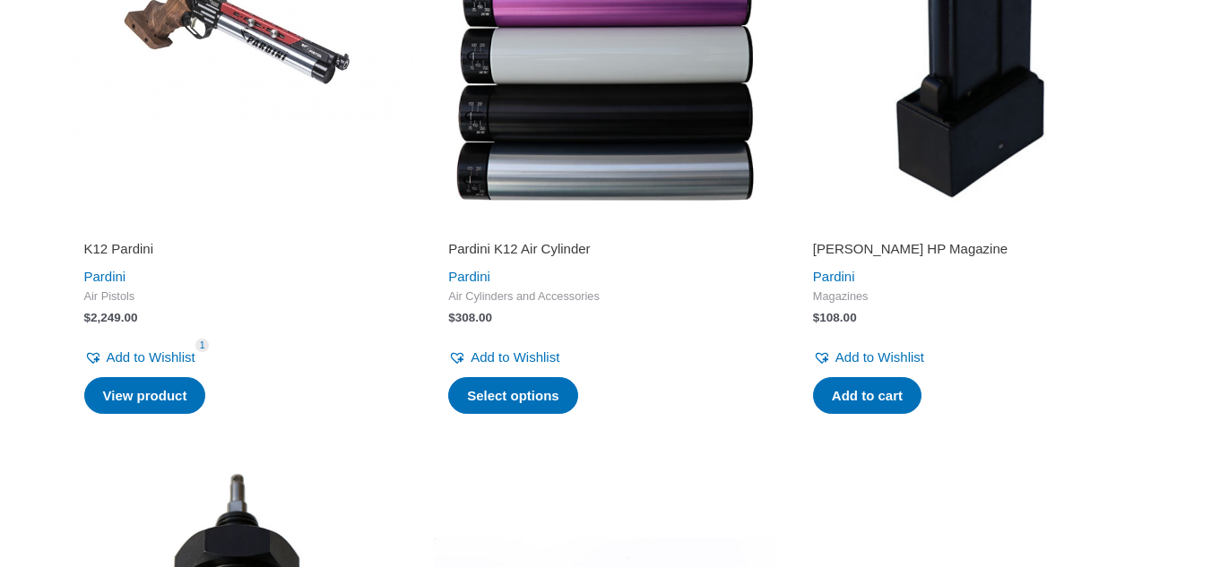
scroll to position [694, 0]
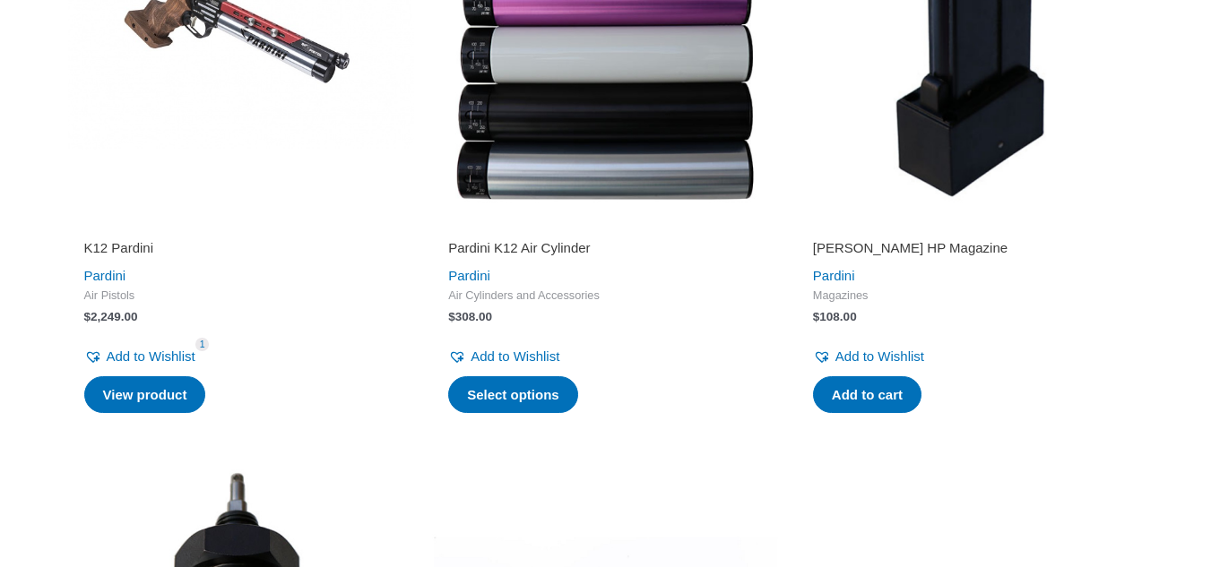
click at [217, 325] on span "$ 2,249.00" at bounding box center [241, 317] width 315 height 16
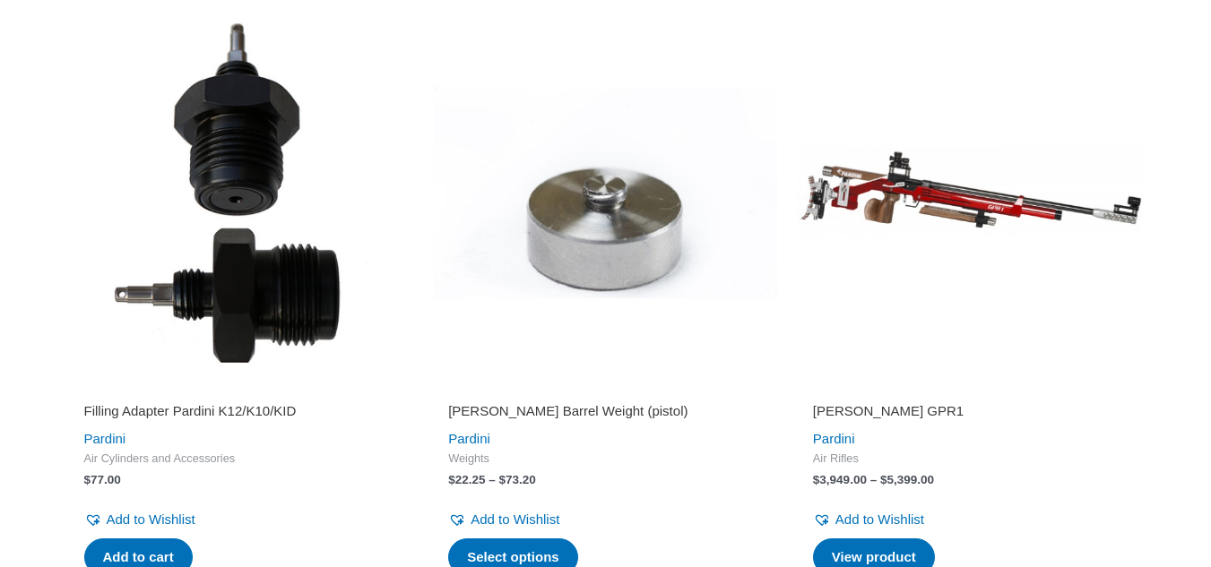
scroll to position [1148, 0]
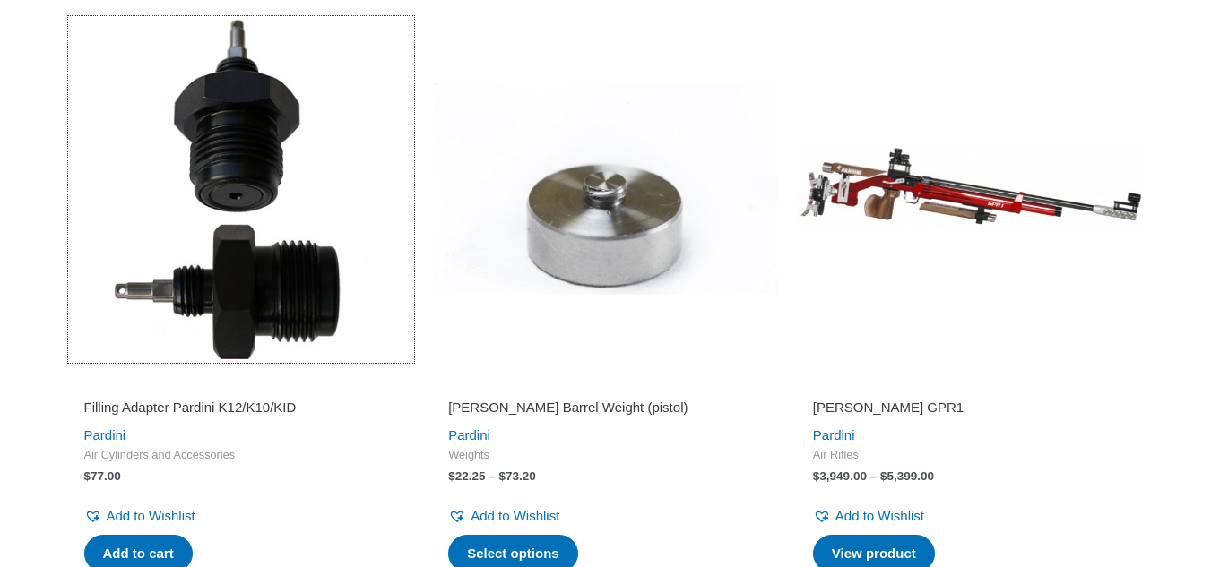
click at [217, 349] on img at bounding box center [241, 189] width 347 height 347
